Goal: Transaction & Acquisition: Purchase product/service

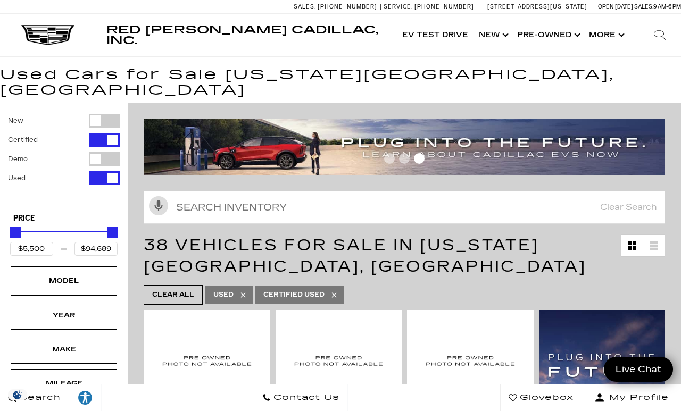
click at [98, 114] on div "Filter by Vehicle Type" at bounding box center [104, 121] width 31 height 14
type input "$179,434"
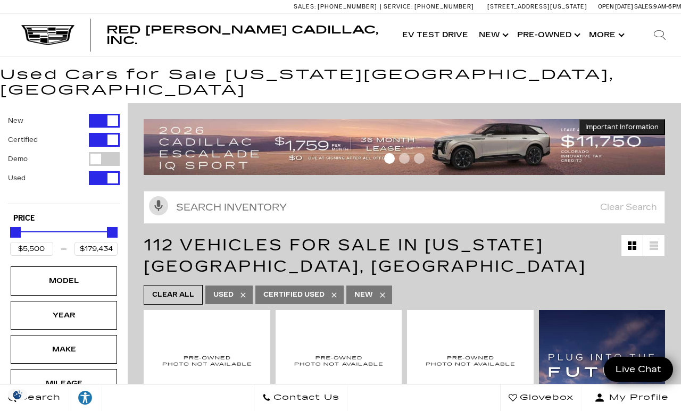
click at [108, 171] on div "Filter by Vehicle Type" at bounding box center [104, 178] width 31 height 14
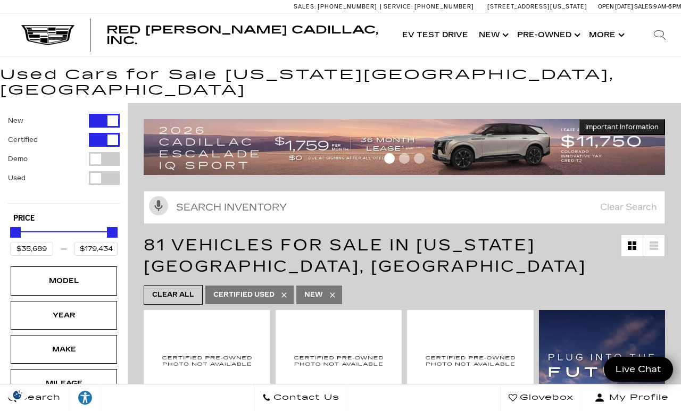
scroll to position [6, 0]
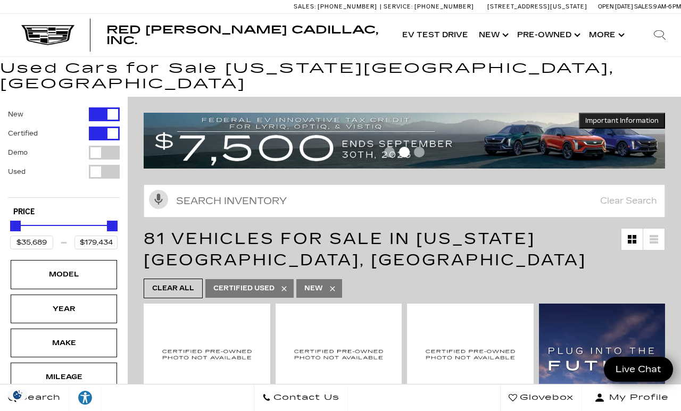
click at [106, 127] on div "Filter by Vehicle Type" at bounding box center [104, 134] width 31 height 14
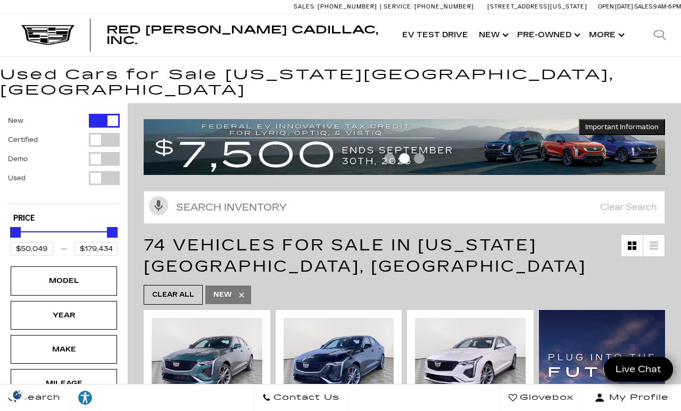
click at [20, 268] on div "Model" at bounding box center [64, 281] width 106 height 29
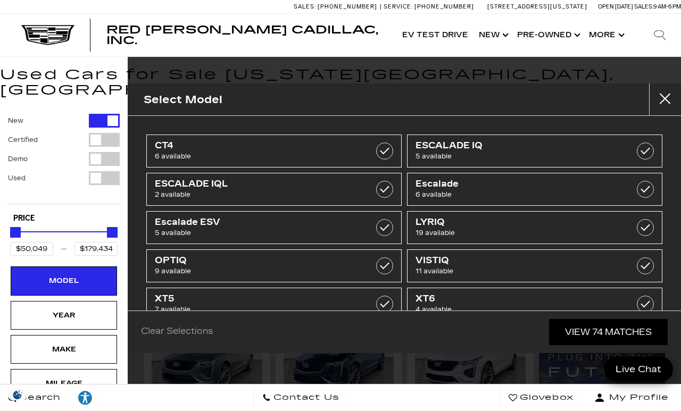
click at [369, 229] on link "Escalade ESV 5 available" at bounding box center [273, 227] width 255 height 33
type input "$118,829"
checkbox input "true"
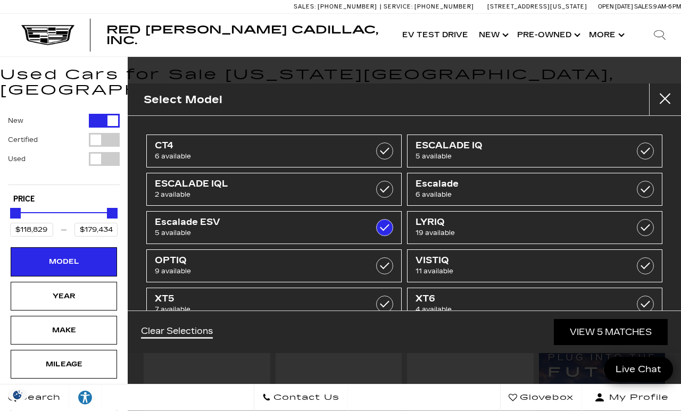
click at [572, 345] on link "View 5 Matches" at bounding box center [611, 332] width 114 height 26
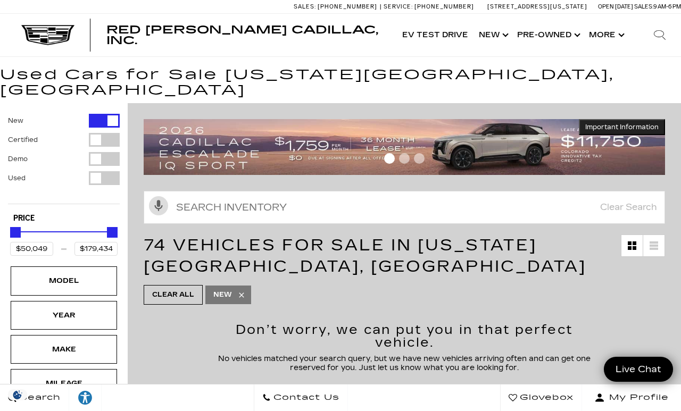
scroll to position [6, 0]
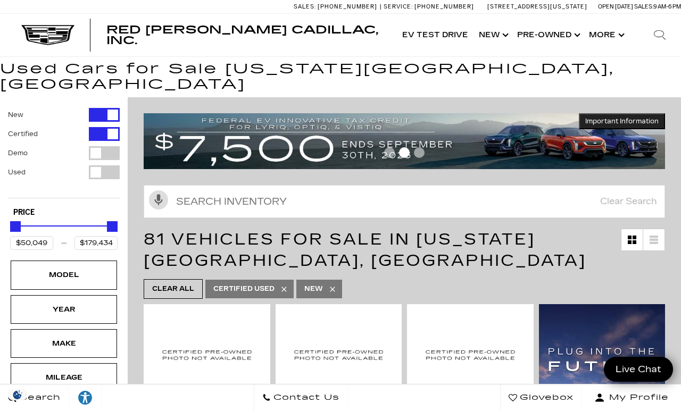
type input "$35,689"
